Goal: Task Accomplishment & Management: Use online tool/utility

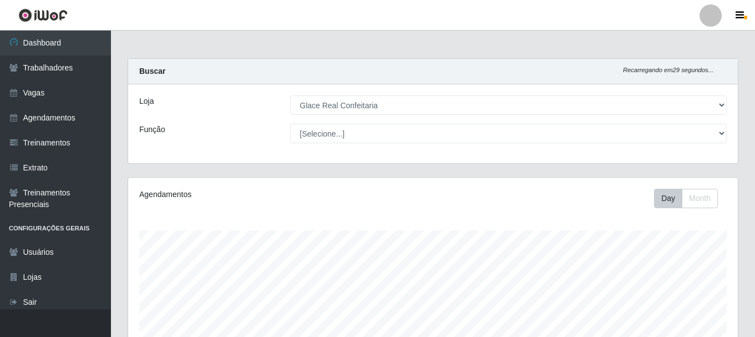
select select "445"
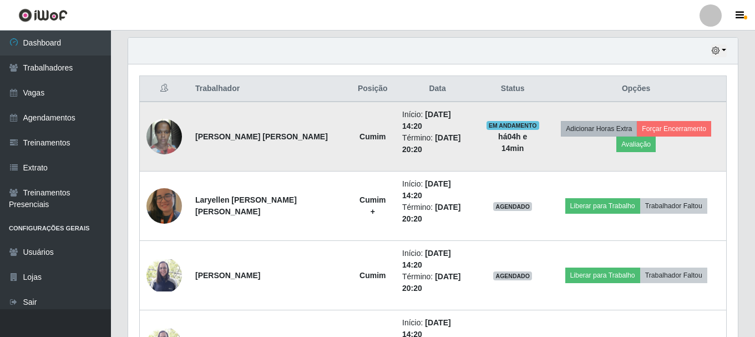
scroll to position [230, 609]
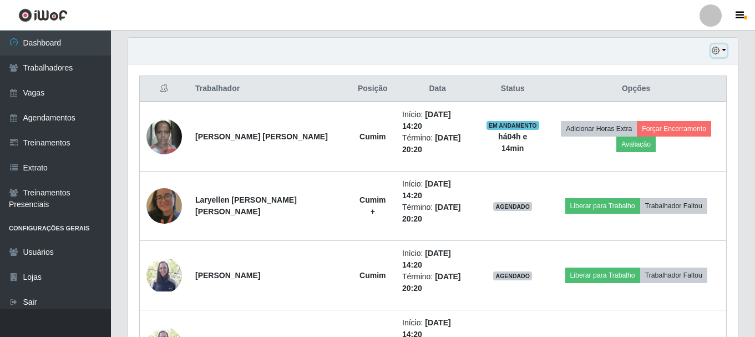
click at [724, 50] on button "button" at bounding box center [719, 50] width 16 height 13
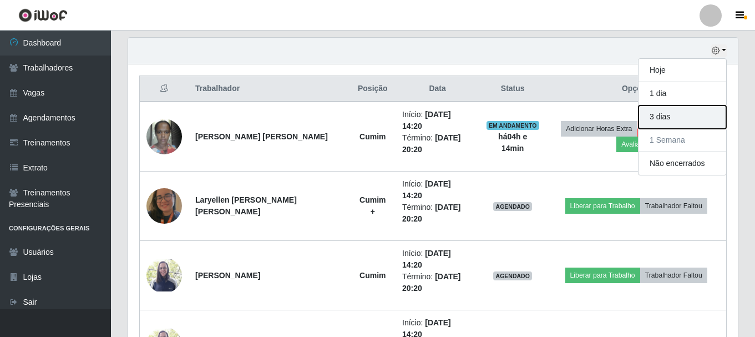
click at [663, 111] on button "3 dias" at bounding box center [682, 116] width 88 height 23
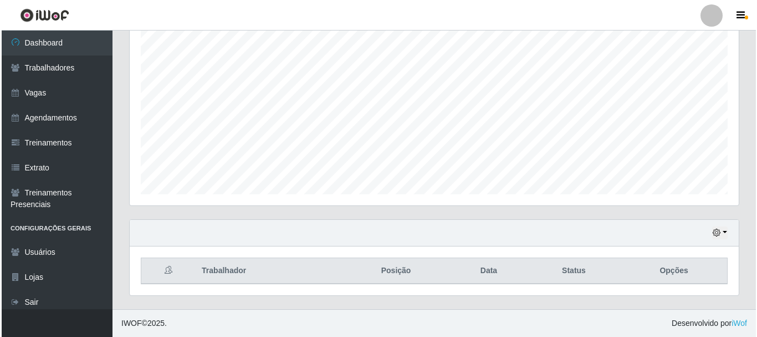
scroll to position [375, 0]
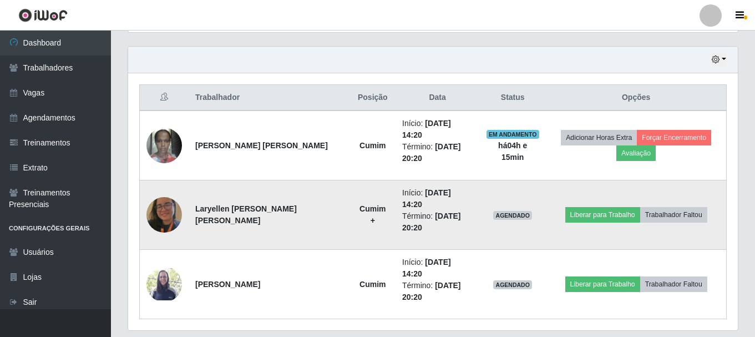
click at [145, 198] on td at bounding box center [164, 214] width 49 height 69
click at [164, 198] on img at bounding box center [163, 214] width 35 height 47
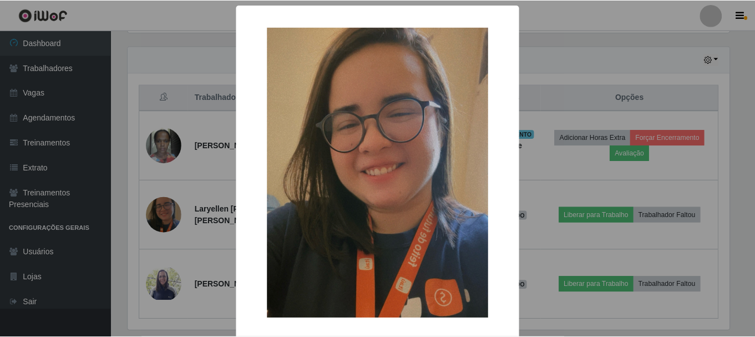
scroll to position [230, 604]
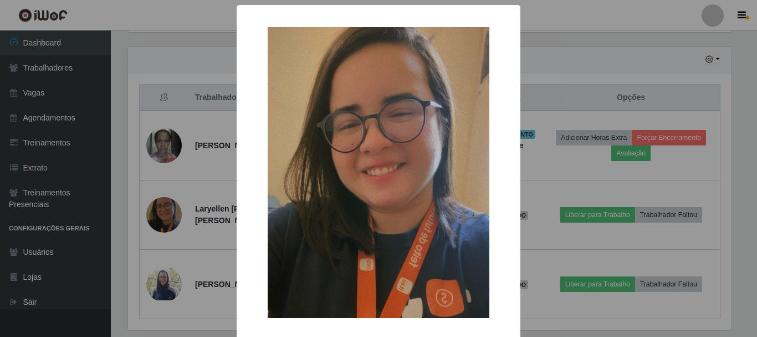
click at [563, 73] on div "× OK Cancel" at bounding box center [378, 168] width 757 height 337
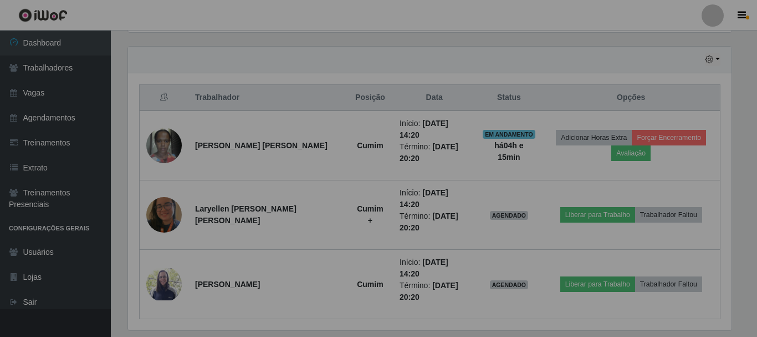
scroll to position [230, 609]
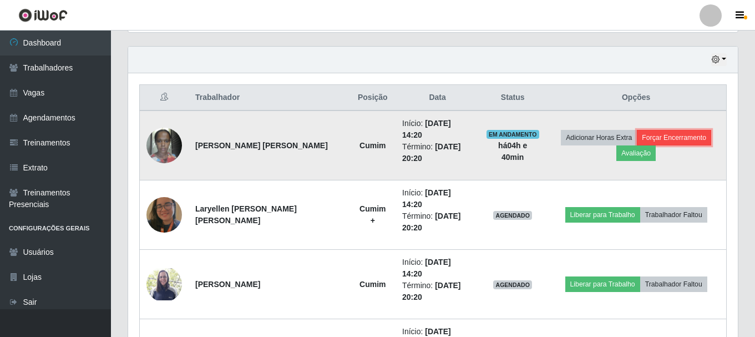
click at [666, 130] on button "Forçar Encerramento" at bounding box center [673, 138] width 74 height 16
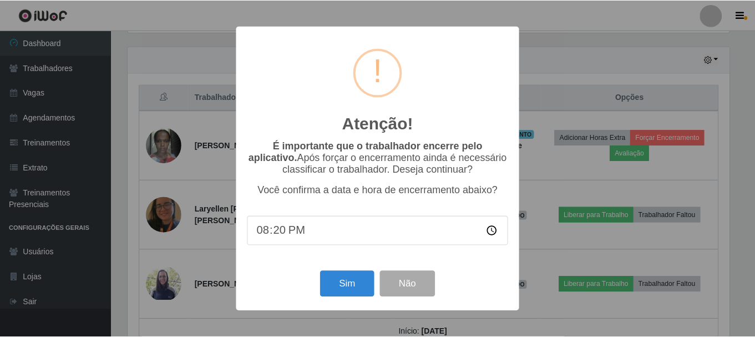
scroll to position [230, 604]
click at [276, 241] on input "20:20" at bounding box center [379, 230] width 262 height 29
type input "20:19"
click at [274, 239] on input "20:59" at bounding box center [379, 230] width 262 height 29
click at [263, 238] on input "20:59" at bounding box center [379, 230] width 262 height 29
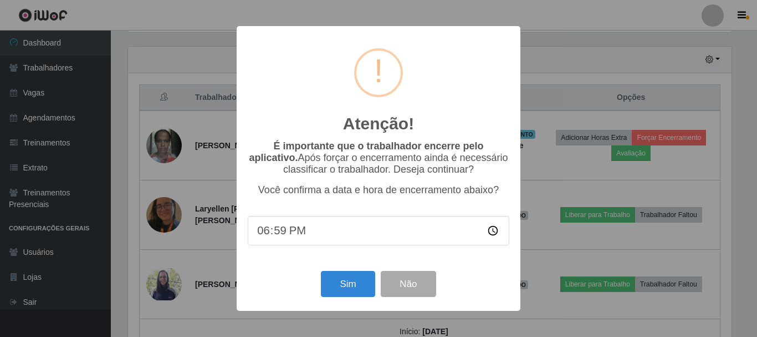
type input "17:59"
click at [415, 297] on button "Não" at bounding box center [408, 284] width 55 height 26
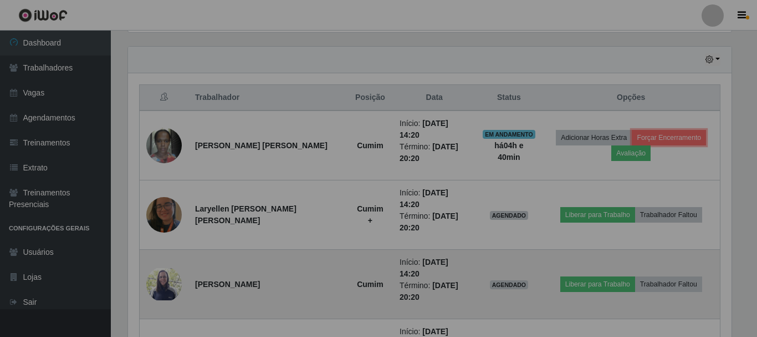
scroll to position [230, 609]
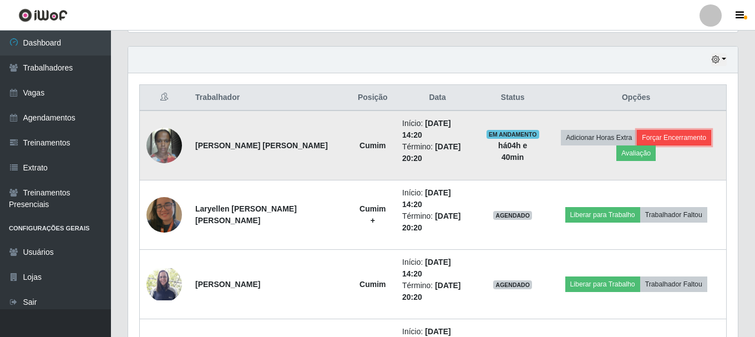
click at [676, 130] on button "Forçar Encerramento" at bounding box center [673, 138] width 74 height 16
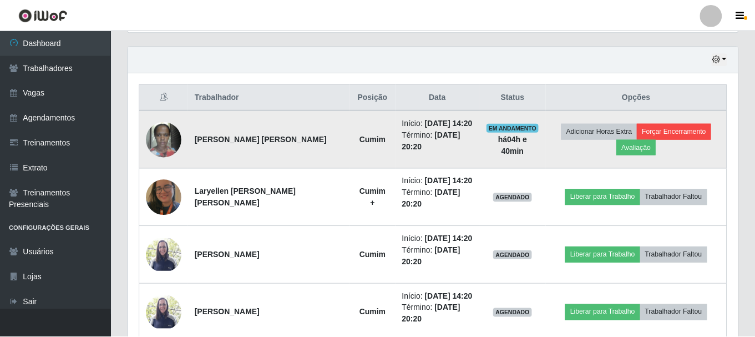
scroll to position [230, 604]
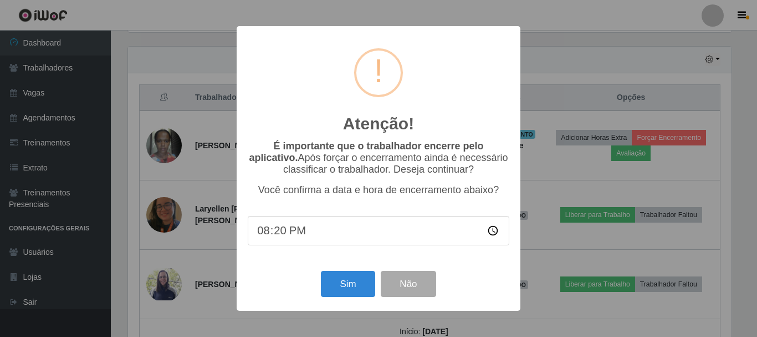
click at [281, 236] on input "20:20" at bounding box center [379, 230] width 262 height 29
click at [354, 288] on button "Sim" at bounding box center [348, 284] width 54 height 26
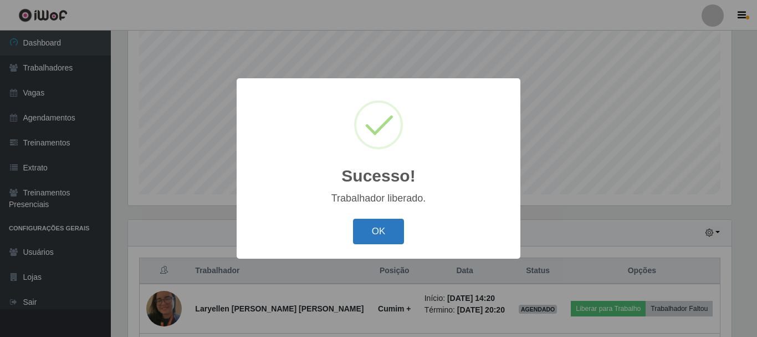
click at [384, 228] on button "OK" at bounding box center [379, 231] width 52 height 26
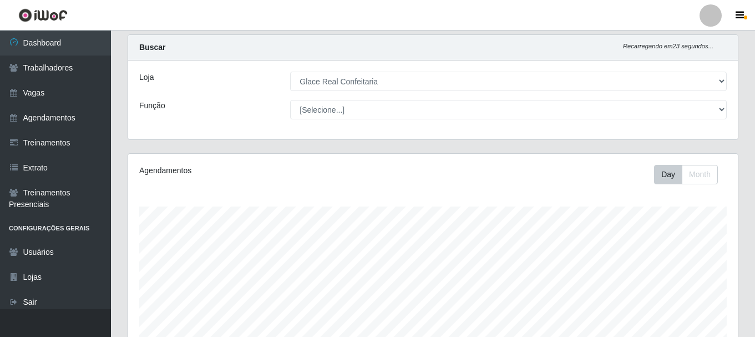
scroll to position [0, 0]
